Goal: Transaction & Acquisition: Purchase product/service

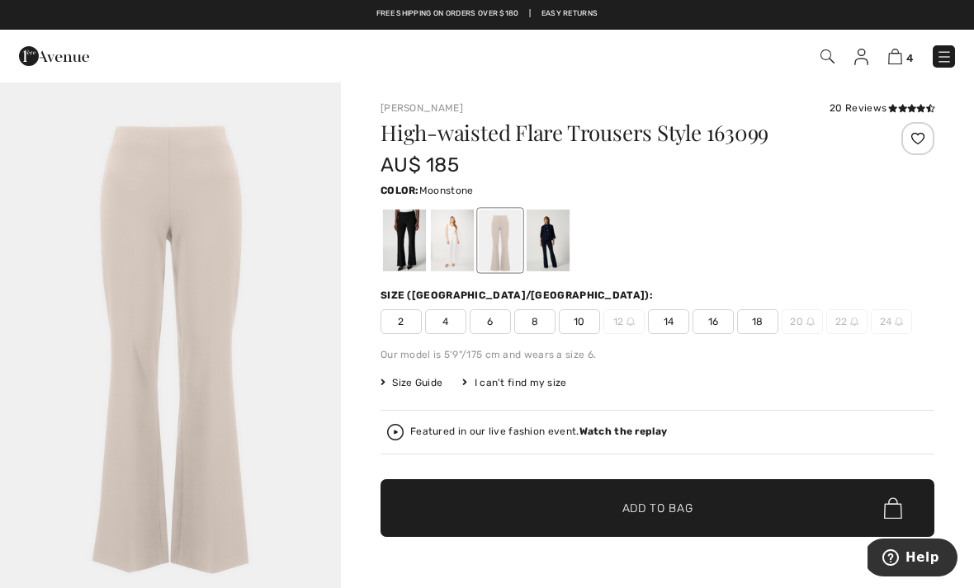
click at [900, 58] on img at bounding box center [895, 57] width 14 height 16
